Goal: Register for event/course

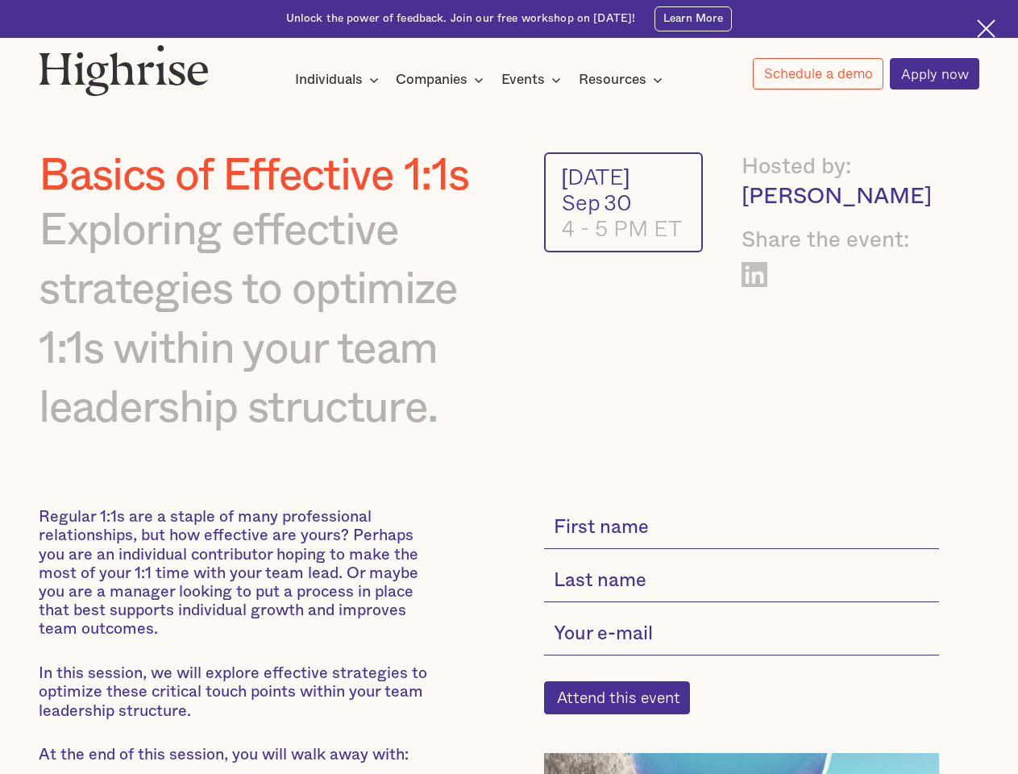
click at [337, 81] on div "Individuals" at bounding box center [329, 79] width 68 height 19
click at [443, 81] on div "Companies" at bounding box center [432, 79] width 72 height 19
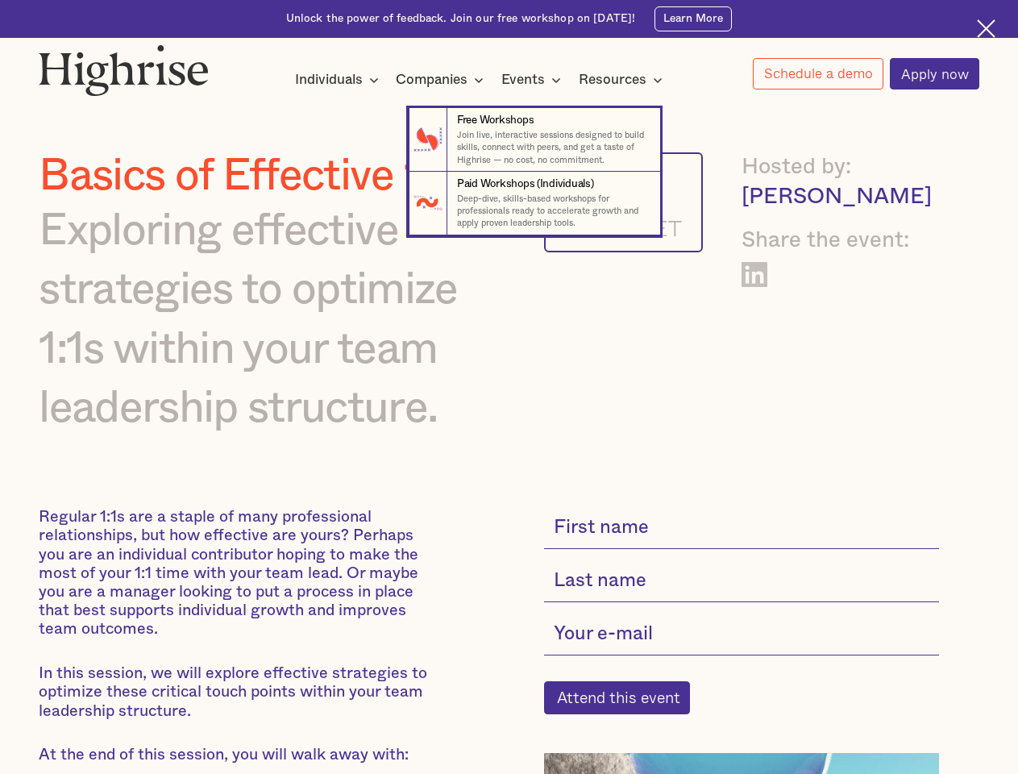
click at [535, 81] on div "Events" at bounding box center [524, 79] width 44 height 19
click at [626, 81] on div "Resources" at bounding box center [613, 79] width 68 height 19
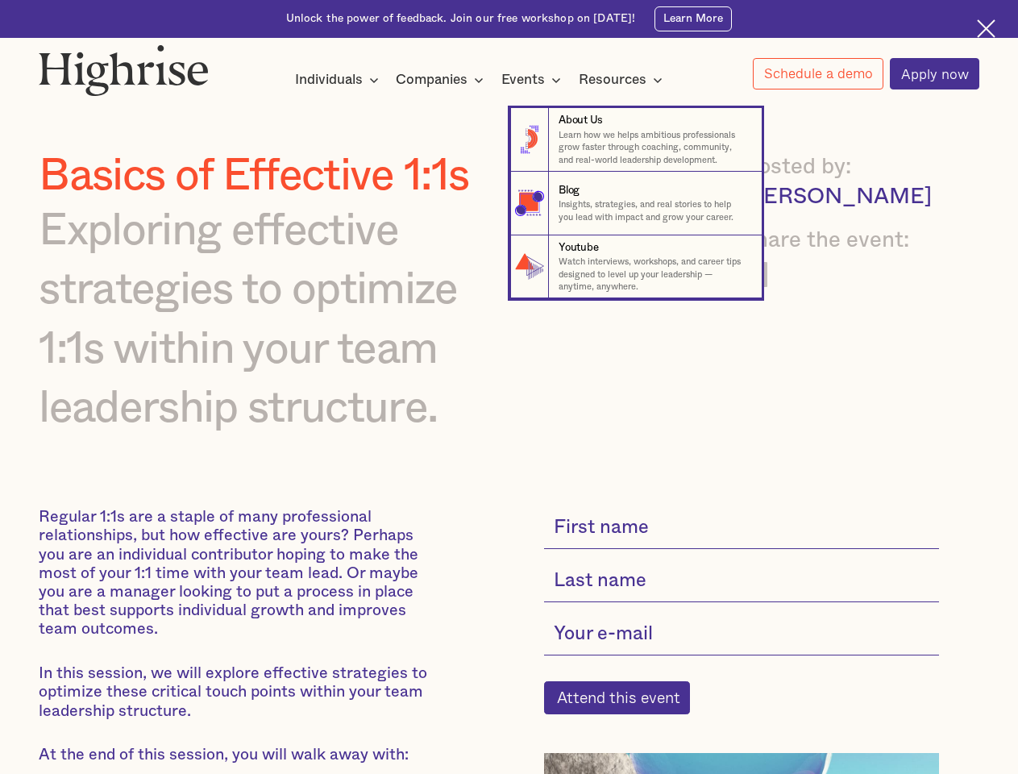
click at [818, 74] on link "Schedule a demo" at bounding box center [818, 73] width 131 height 31
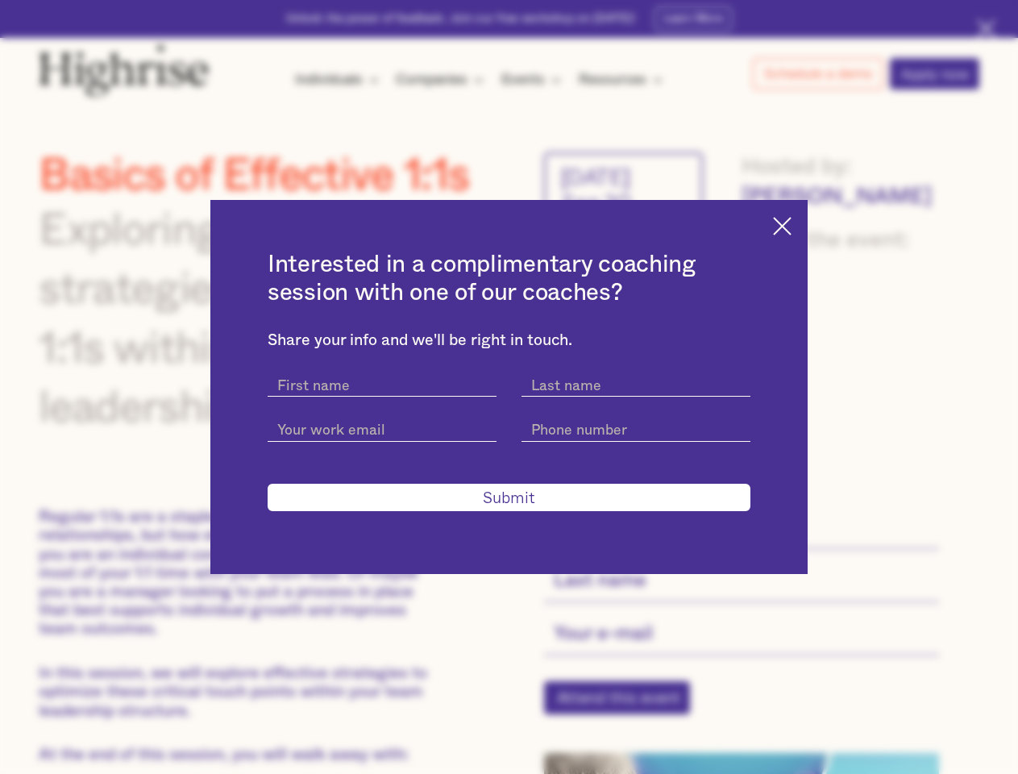
click at [626, 708] on div "Interested in a complimentary coaching session with one of our coaches? Share y…" at bounding box center [509, 387] width 1018 height 774
